Goal: Obtain resource: Download file/media

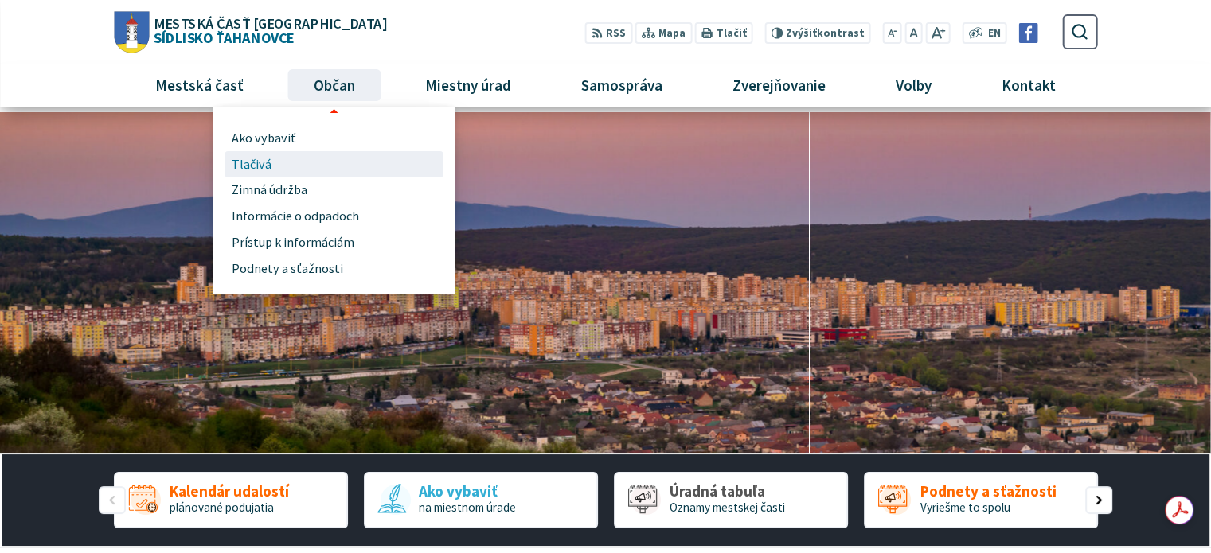
click at [250, 158] on span "Tlačivá" at bounding box center [252, 164] width 40 height 26
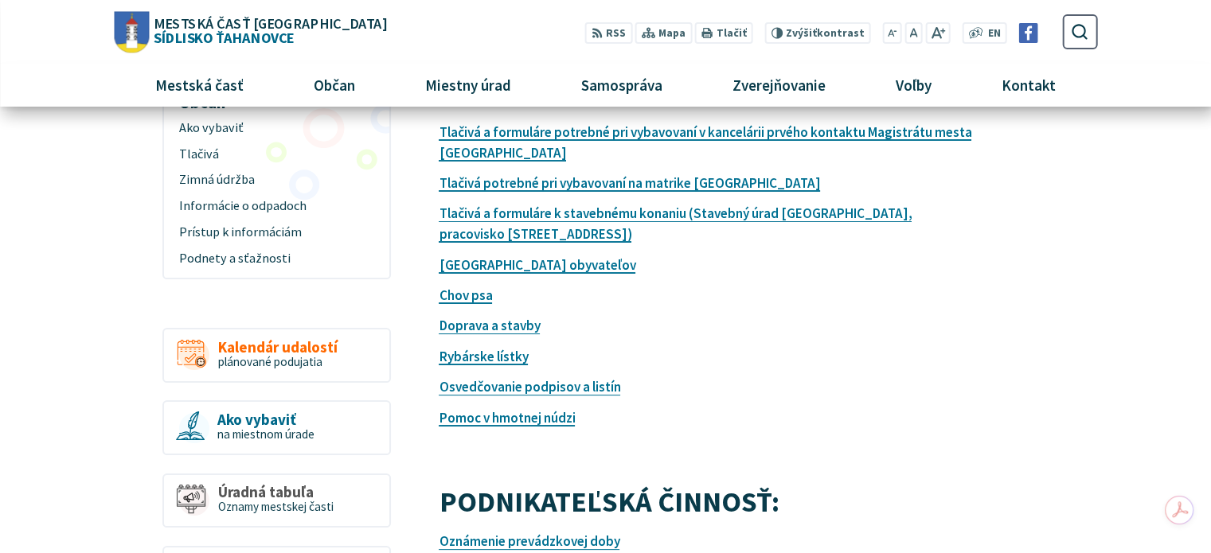
scroll to position [159, 0]
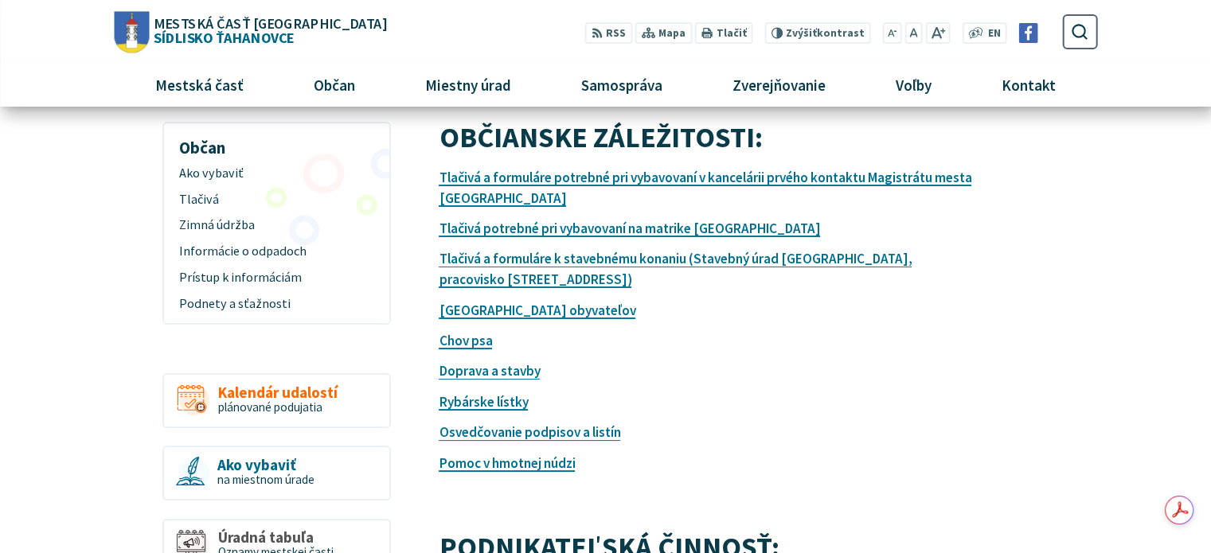
click at [576, 509] on article "OBČIANSKE ZÁLEŽITOSTI: Tlačivá a formuláre potrebné pri vybavovaní v kancelárii…" at bounding box center [768, 486] width 706 height 729
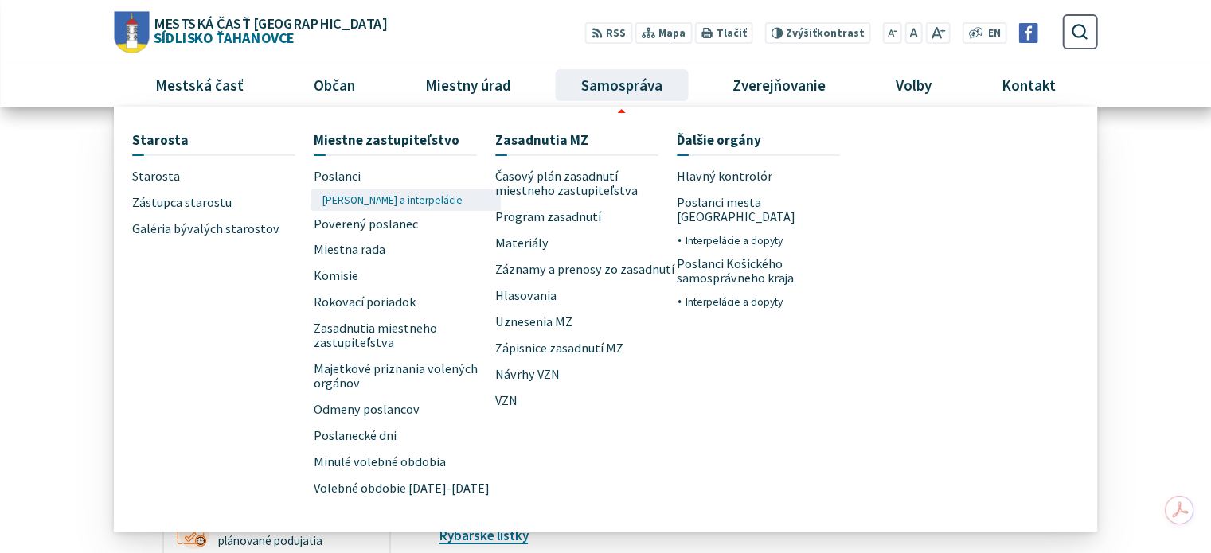
scroll to position [0, 0]
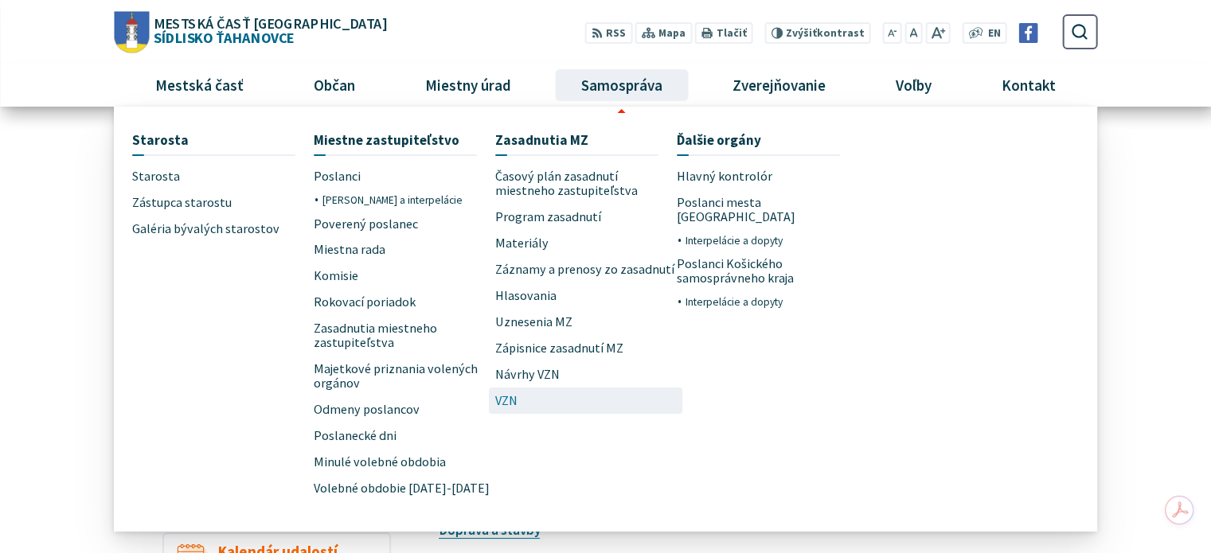
click at [506, 394] on span "VZN" at bounding box center [506, 401] width 22 height 26
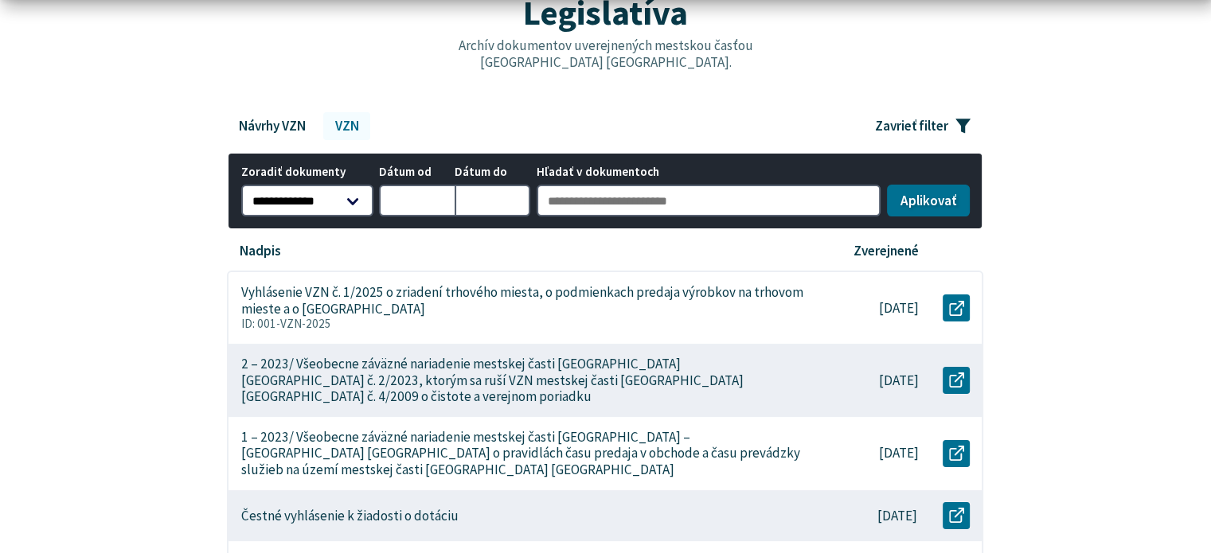
scroll to position [319, 0]
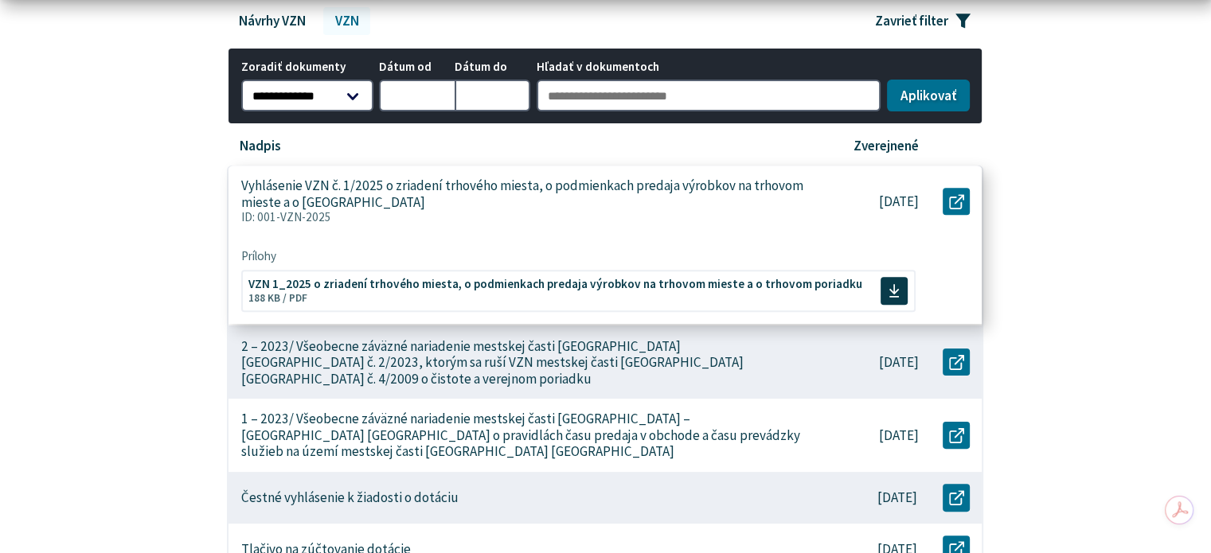
click at [315, 207] on p "Vyhlásenie VZN č. 1/2025 o zriadení trhového miesta, o podmienkach predaja výro…" at bounding box center [523, 194] width 565 height 33
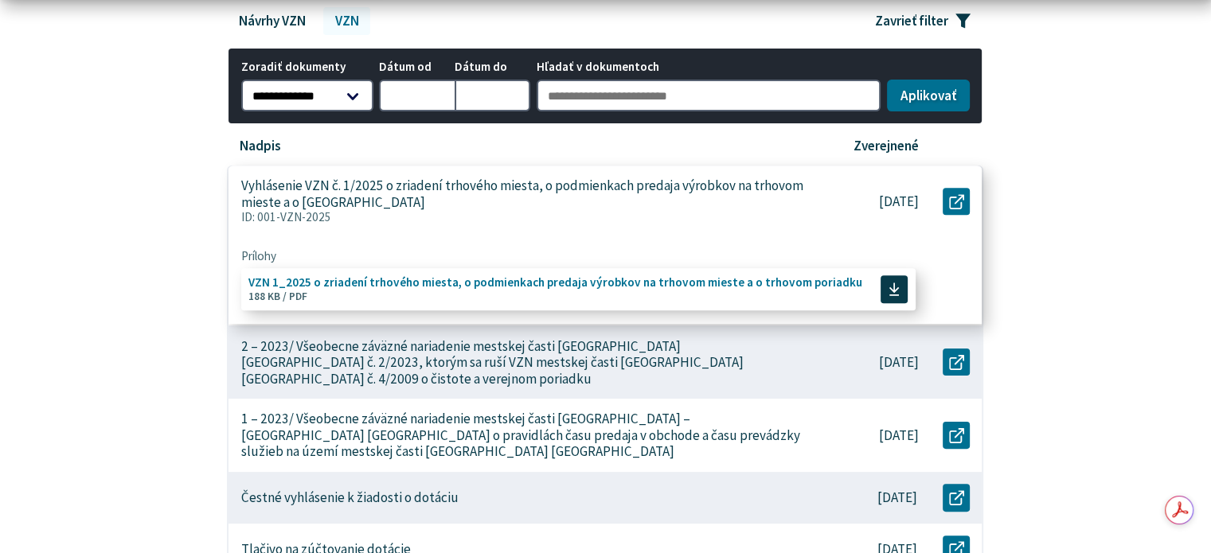
click at [469, 281] on span "VZN 1_2025 o zriadení trhového miesta, o podmienkach predaja výrobkov na trhovo…" at bounding box center [555, 283] width 614 height 12
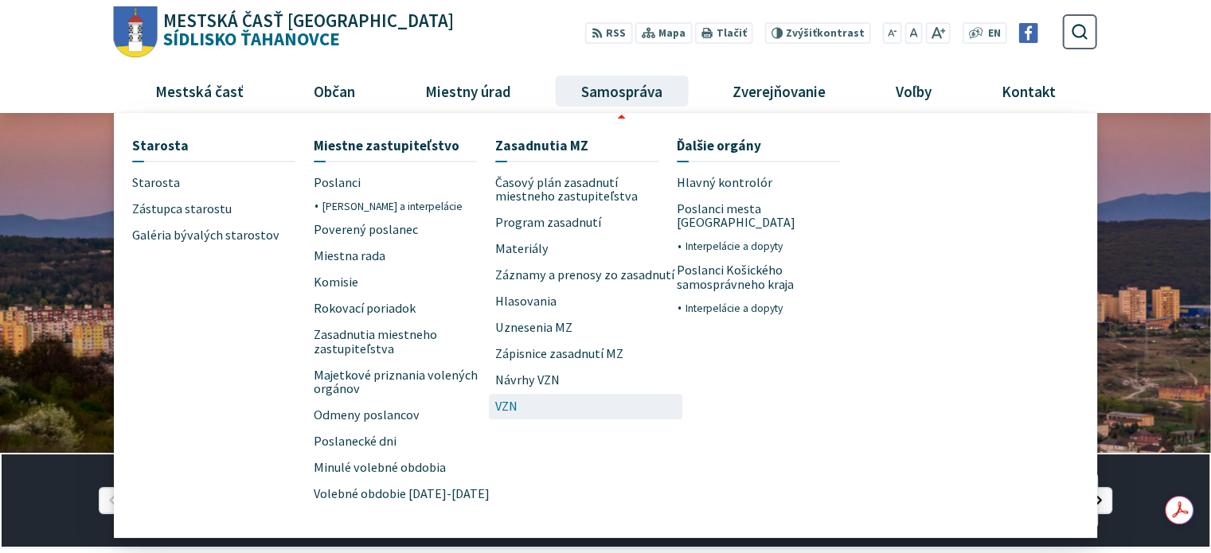
click at [512, 406] on span "VZN" at bounding box center [506, 407] width 22 height 26
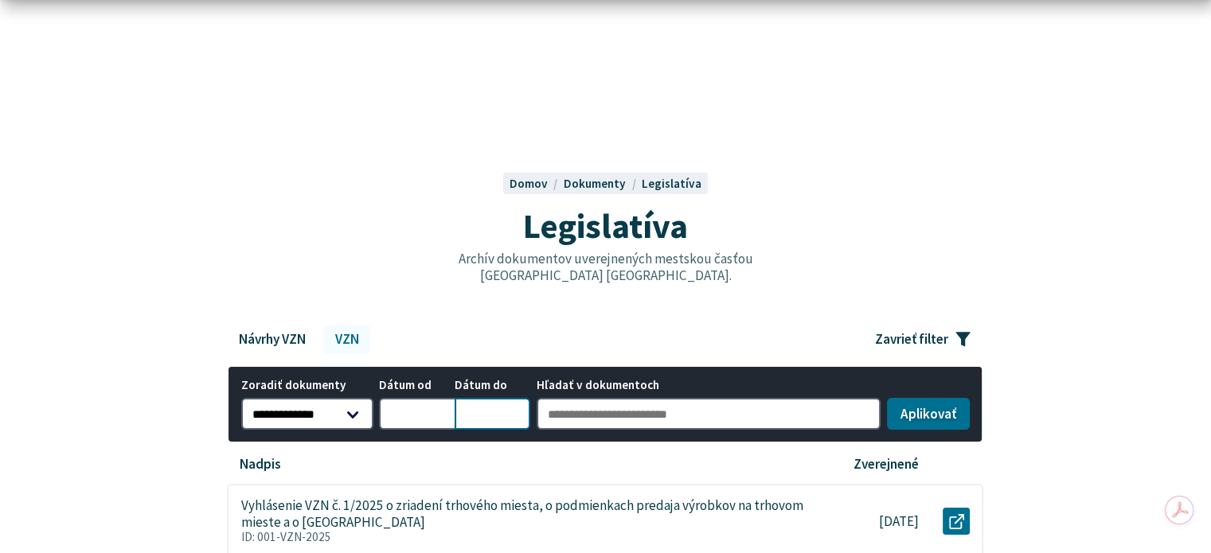
scroll to position [319, 0]
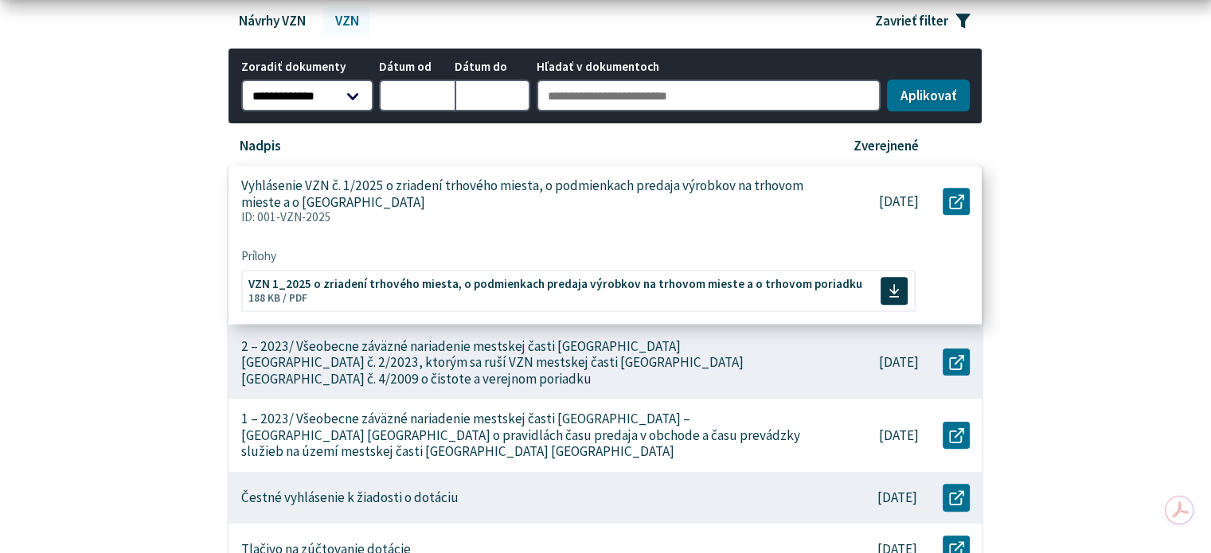
click at [383, 190] on p "Vyhlásenie VZN č. 1/2025 o zriadení trhového miesta, o podmienkach predaja výro…" at bounding box center [523, 194] width 565 height 33
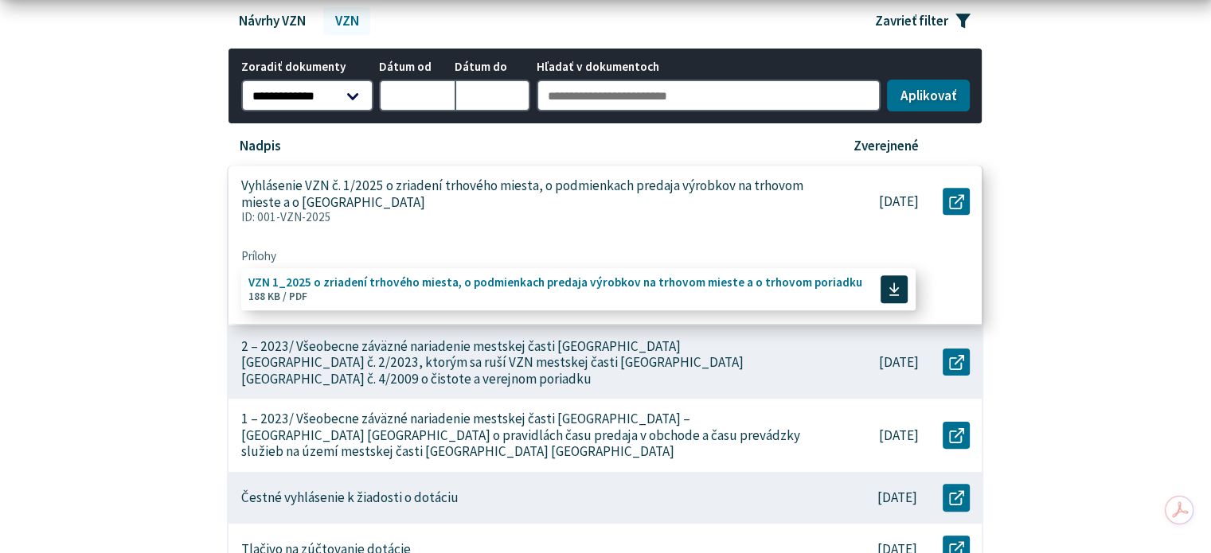
click at [259, 278] on span "VZN 1_2025 o zriadení trhového miesta, o podmienkach predaja výrobkov na trhovo…" at bounding box center [555, 283] width 614 height 12
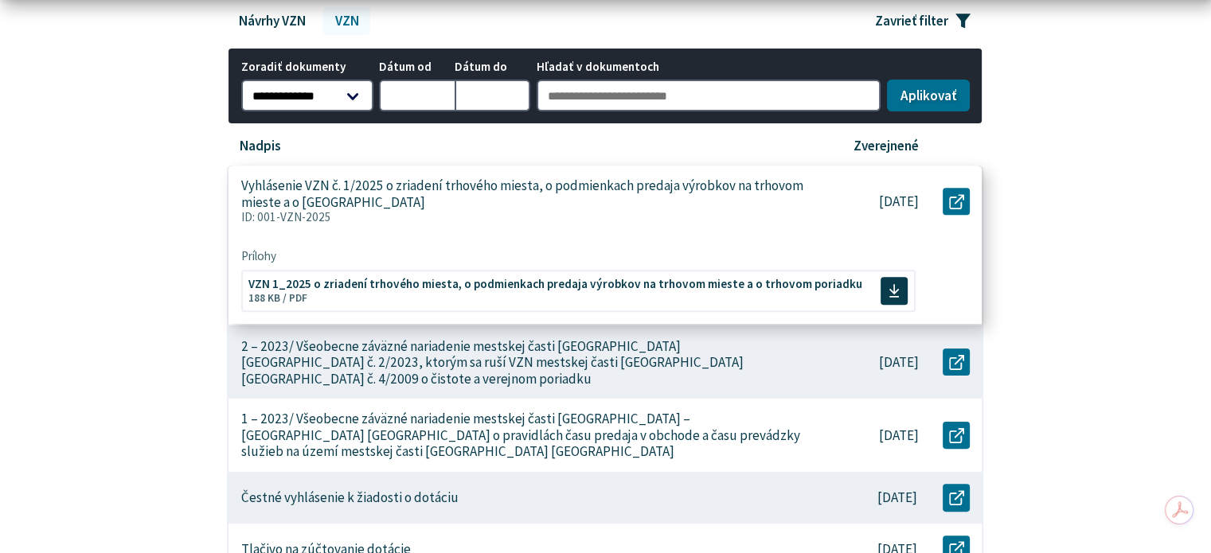
click at [322, 193] on p "Vyhlásenie VZN č. 1/2025 o zriadení trhového miesta, o podmienkach predaja výro…" at bounding box center [523, 194] width 565 height 33
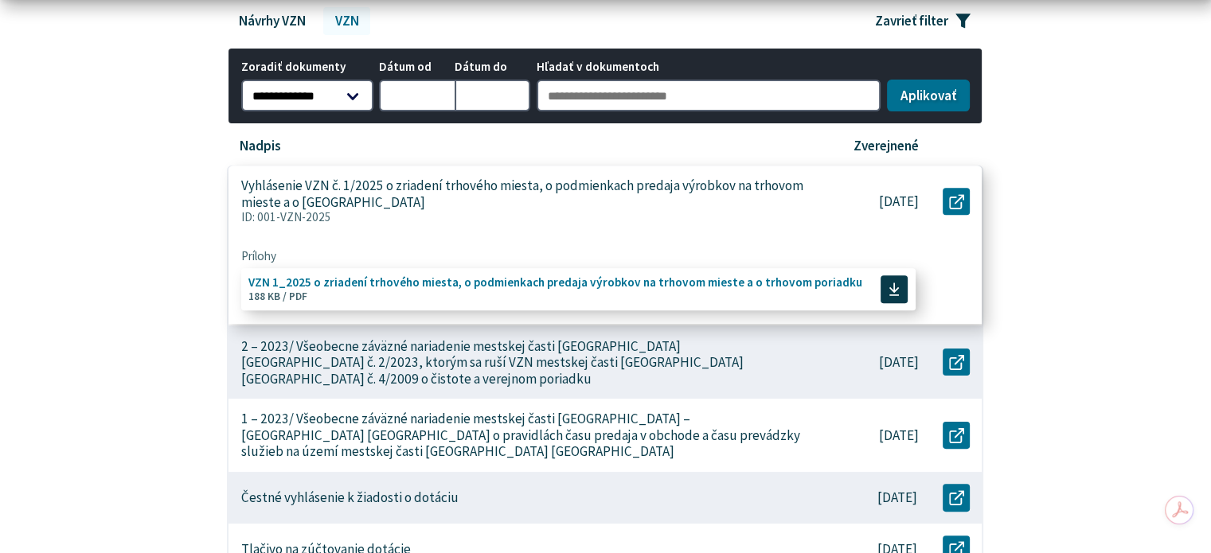
click at [358, 284] on span "VZN 1_2025 o zriadení trhového miesta, o podmienkach predaja výrobkov na trhovo…" at bounding box center [555, 283] width 614 height 12
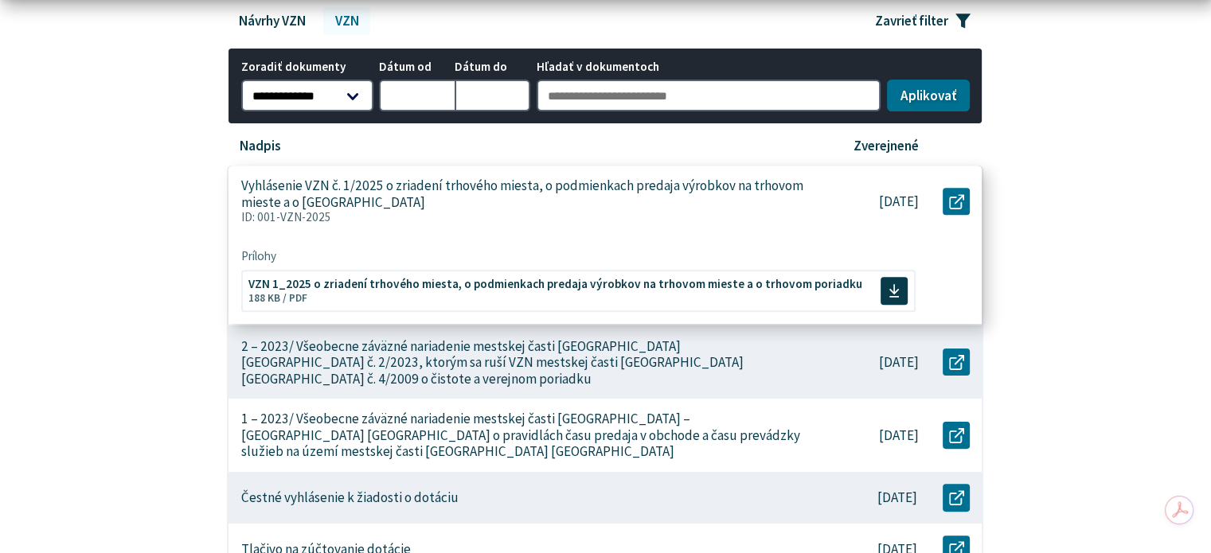
click at [268, 182] on p "Vyhlásenie VZN č. 1/2025 o zriadení trhového miesta, o podmienkach predaja výro…" at bounding box center [523, 194] width 565 height 33
